Goal: Task Accomplishment & Management: Complete application form

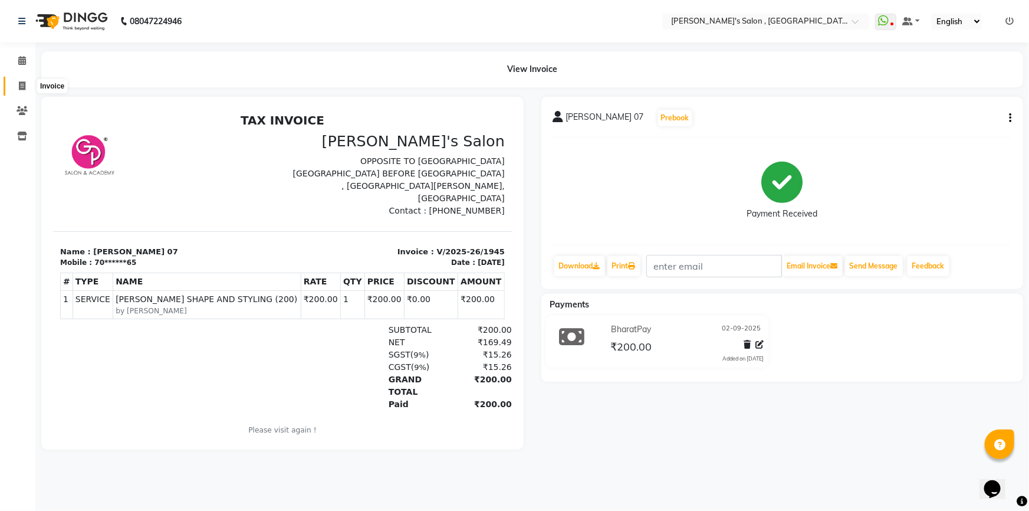
scroll to position [9, 0]
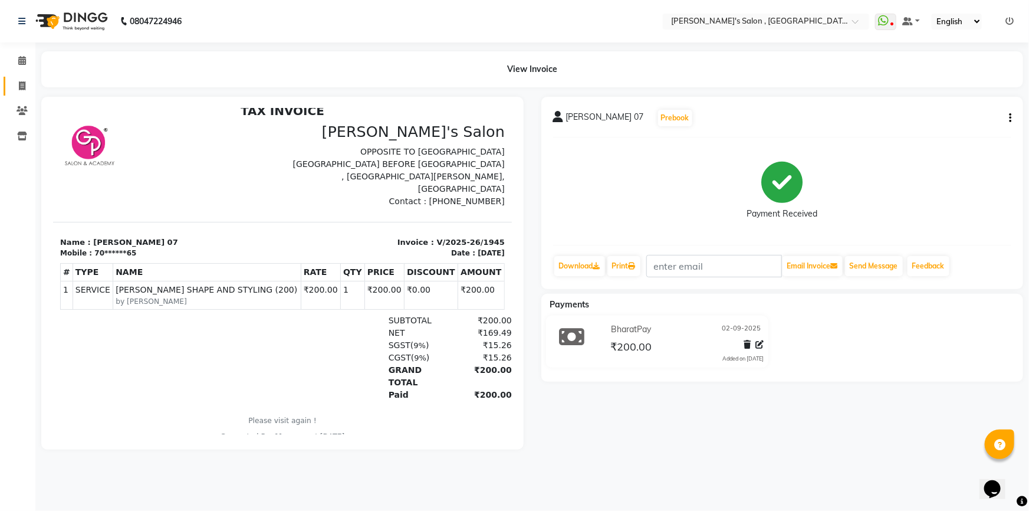
click at [27, 81] on span at bounding box center [22, 87] width 21 height 14
select select "service"
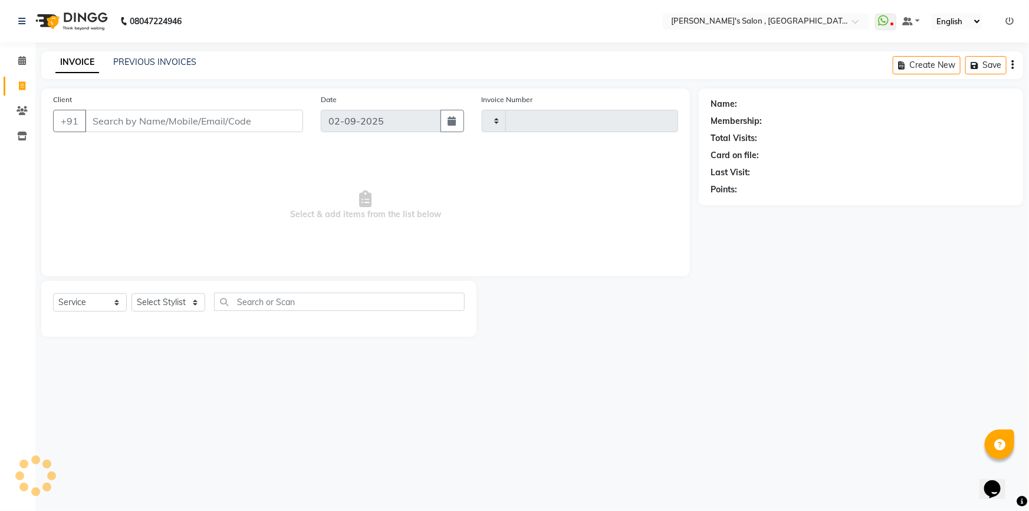
type input "1946"
select select "7416"
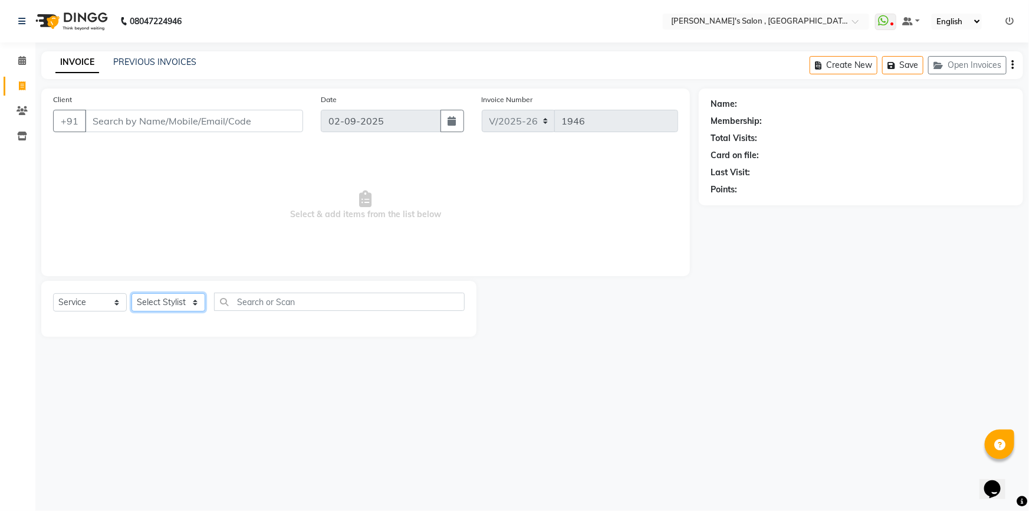
click at [193, 303] on select "Select Stylist ABHISHEK [PERSON_NAME] AKASH SH ARJUN SIR Manager [PERSON_NAME] …" at bounding box center [168, 302] width 74 height 18
select select "67371"
click at [131, 293] on select "Select Stylist ABHISHEK [PERSON_NAME] AKASH SH ARJUN SIR Manager [PERSON_NAME] …" at bounding box center [168, 302] width 74 height 18
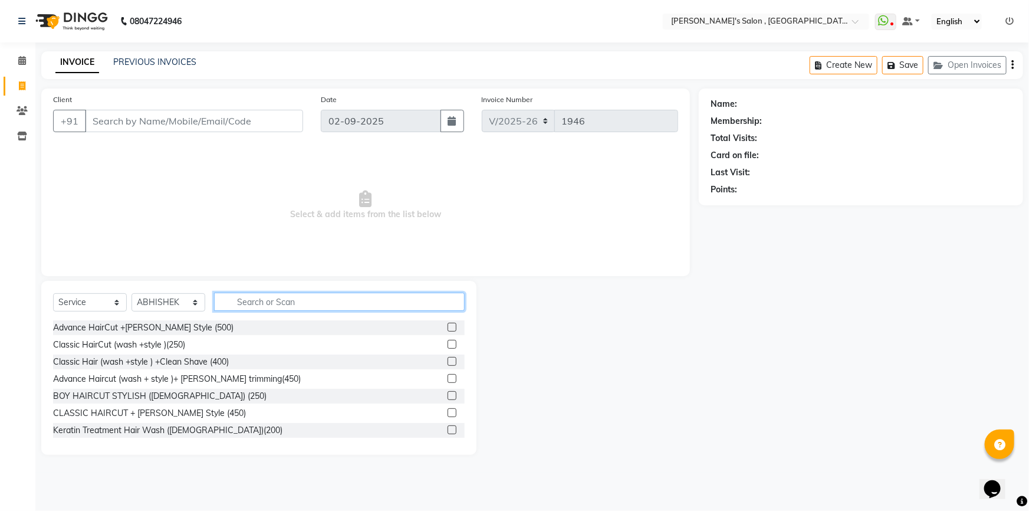
click at [237, 298] on input "text" at bounding box center [339, 301] width 251 height 18
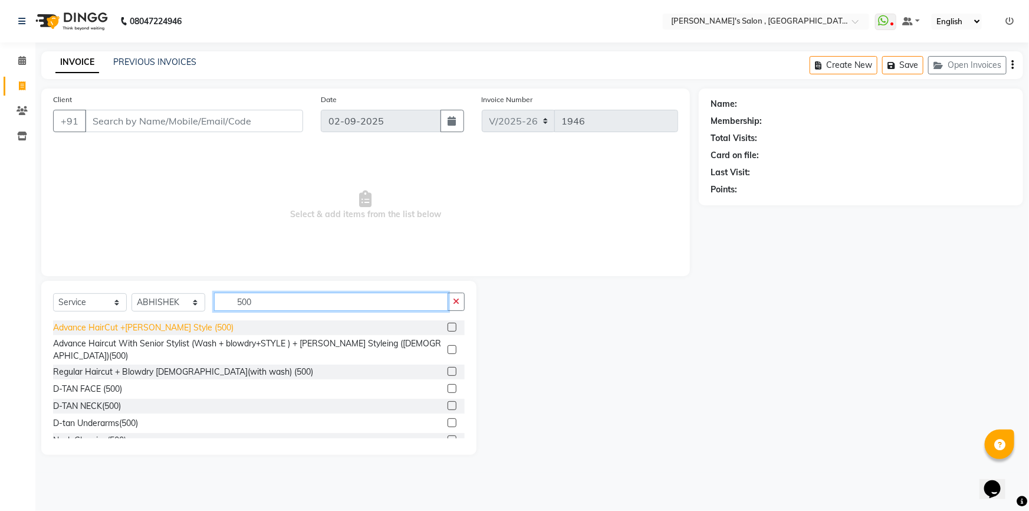
type input "500"
click at [144, 327] on div "Advance HairCut +[PERSON_NAME] Style (500)" at bounding box center [143, 327] width 180 height 12
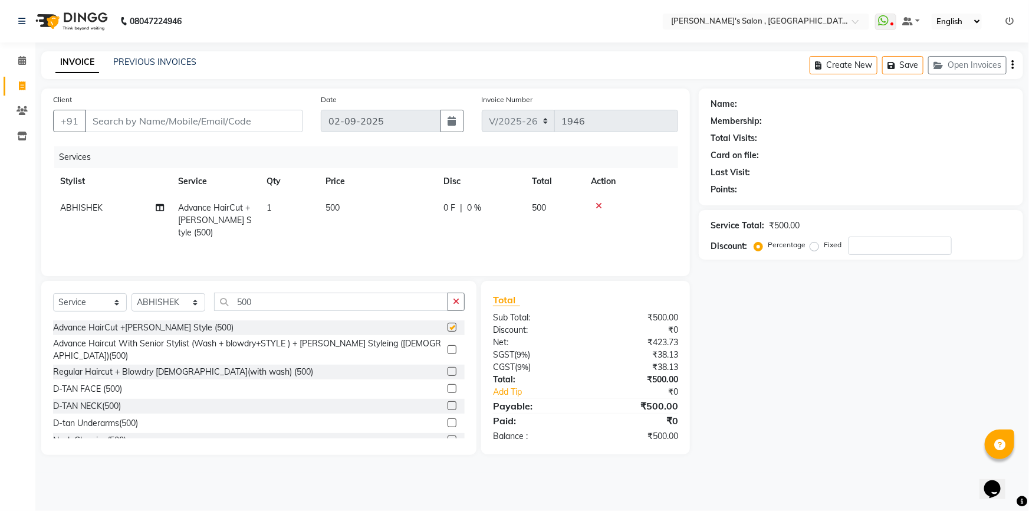
checkbox input "false"
click at [320, 302] on input "500" at bounding box center [331, 301] width 234 height 18
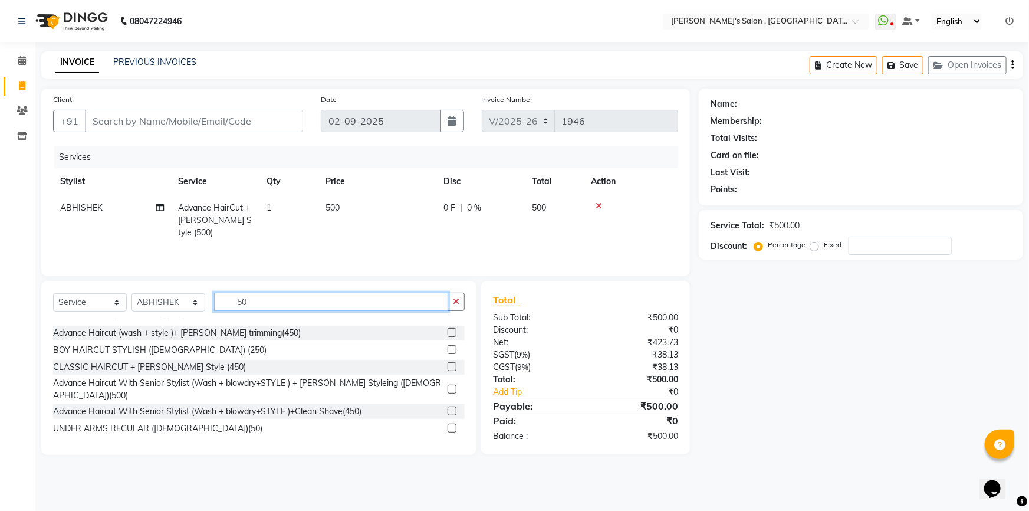
scroll to position [53, 0]
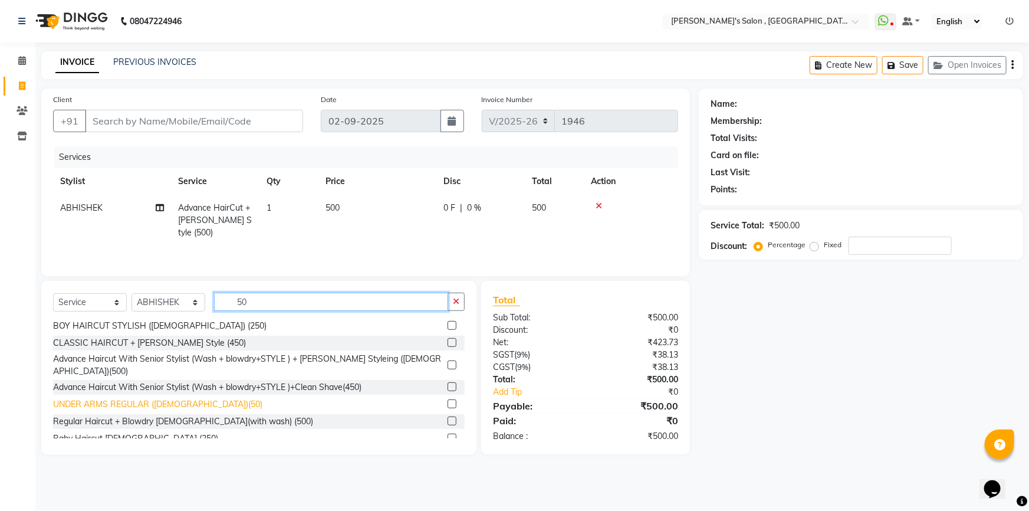
type input "50"
click at [171, 399] on div "UNDER ARMS REGULAR ([DEMOGRAPHIC_DATA])(50)" at bounding box center [157, 404] width 209 height 12
checkbox input "false"
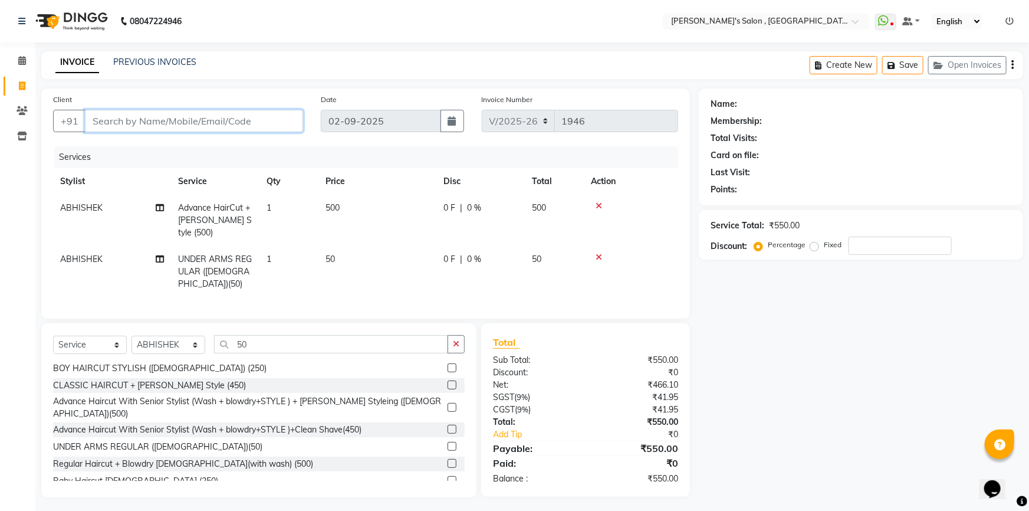
click at [131, 124] on input "Client" at bounding box center [194, 121] width 218 height 22
type input "8"
type input "0"
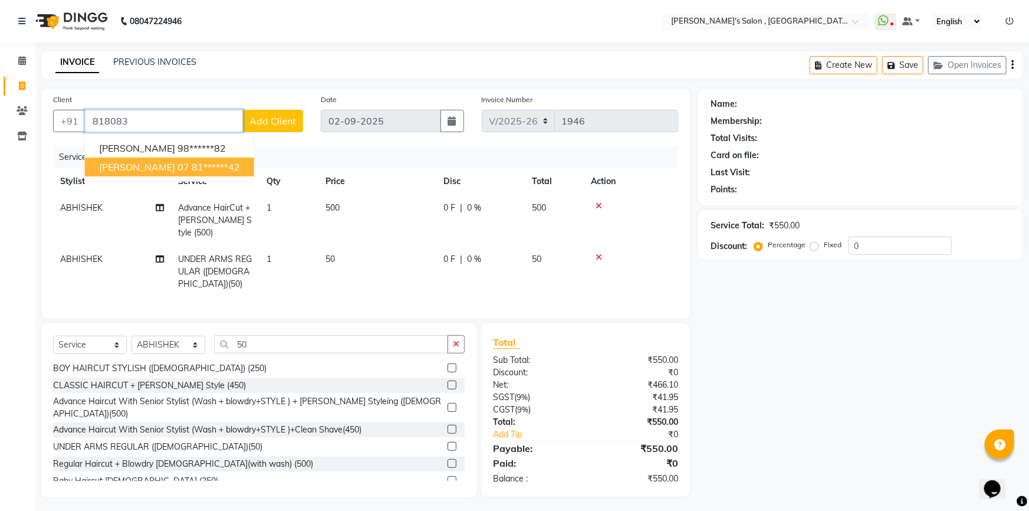
click at [122, 165] on span "[PERSON_NAME] 07" at bounding box center [144, 167] width 90 height 12
type input "81******42"
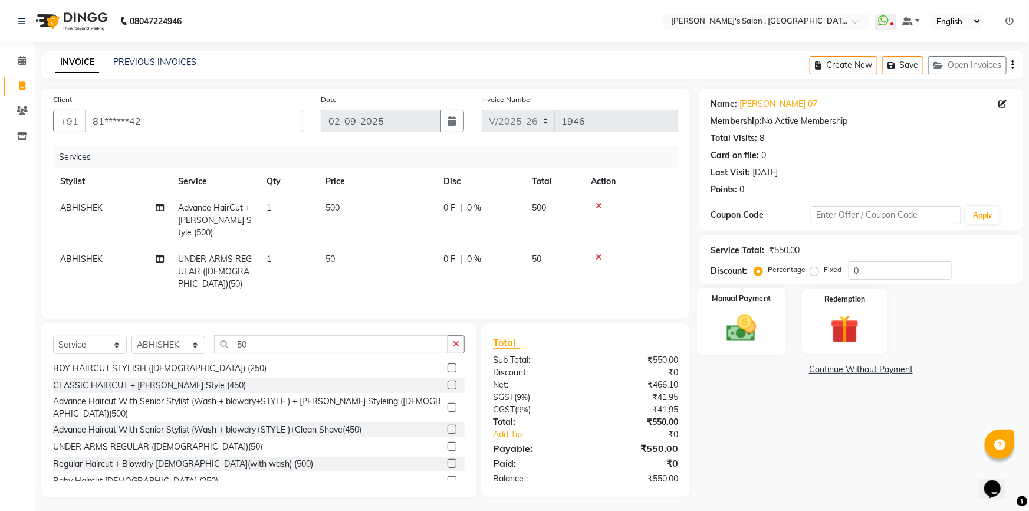
click at [742, 318] on img at bounding box center [741, 328] width 48 height 34
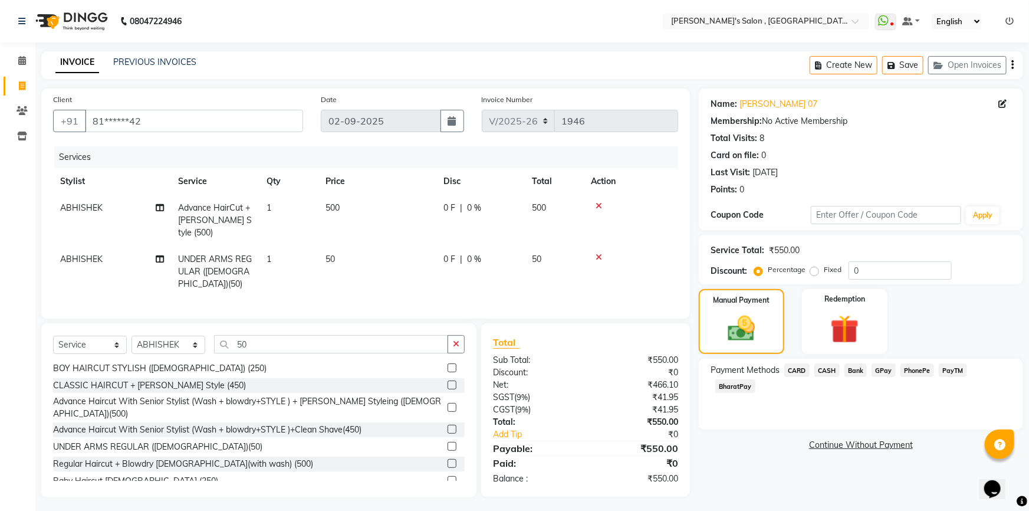
click at [755, 379] on span "BharatPay" at bounding box center [735, 386] width 40 height 14
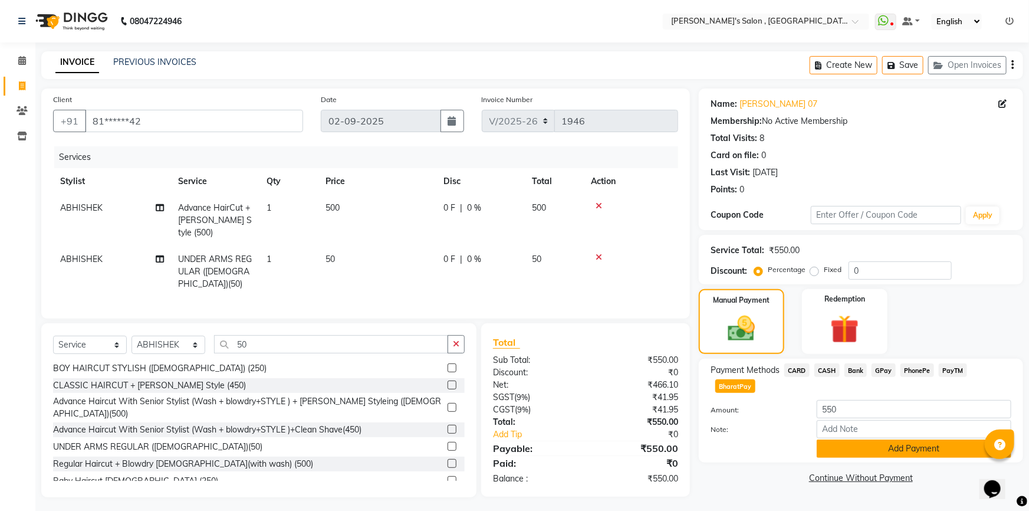
click at [940, 439] on button "Add Payment" at bounding box center [914, 448] width 195 height 18
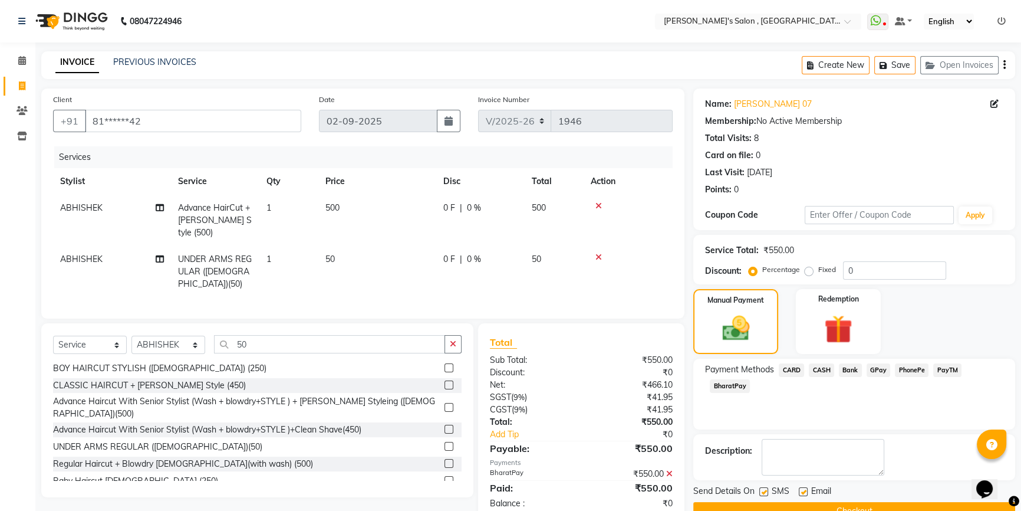
click at [869, 506] on button "Checkout" at bounding box center [854, 511] width 322 height 18
